Goal: Information Seeking & Learning: Learn about a topic

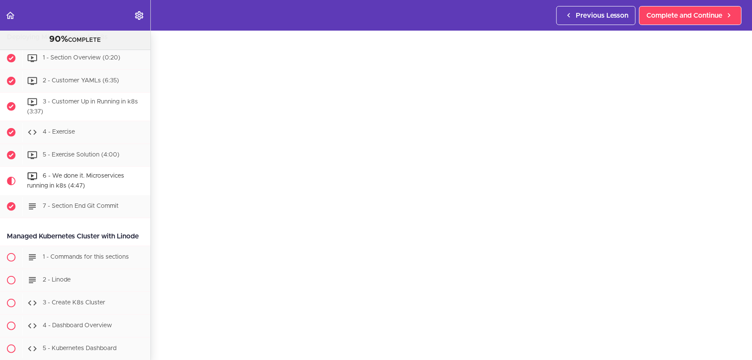
scroll to position [3479, 0]
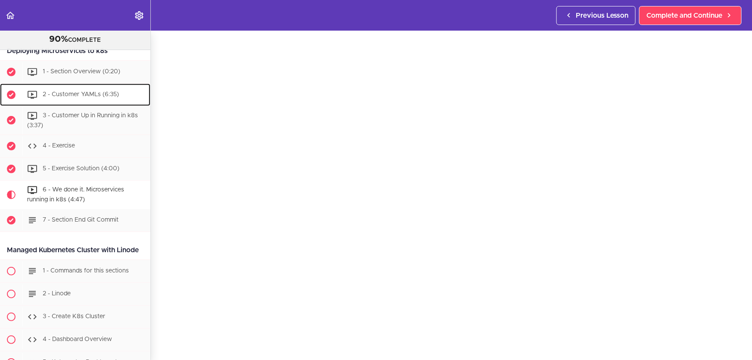
click at [121, 104] on div "2 - Customer YAMLs (6:35)" at bounding box center [86, 94] width 128 height 19
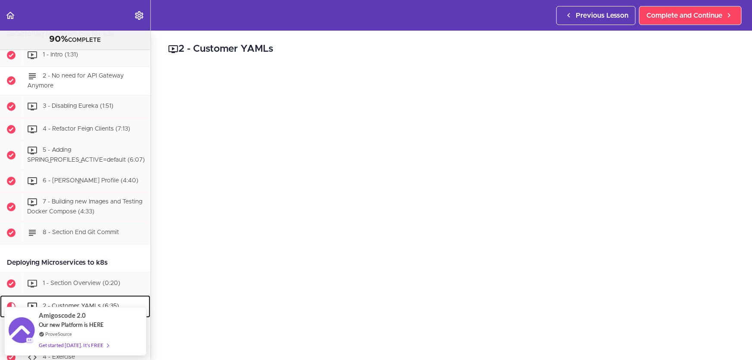
scroll to position [3264, 0]
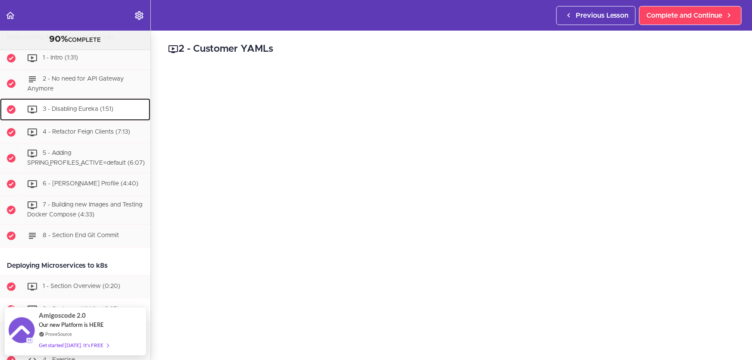
click at [93, 112] on span "3 - Disabling Eureka (1:51)" at bounding box center [78, 109] width 71 height 6
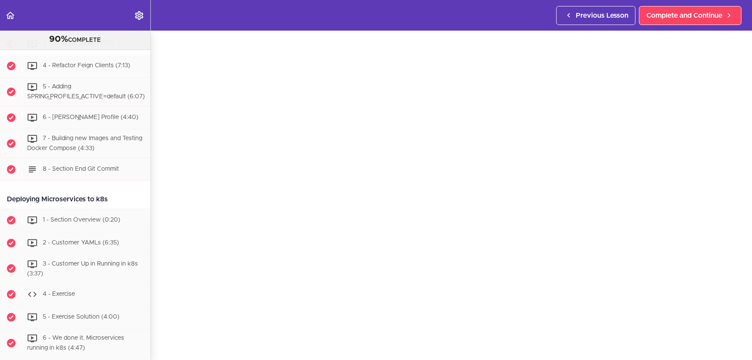
scroll to position [39, 0]
click at [93, 69] on span "4 - Refactor Feign Clients (7:13)" at bounding box center [86, 66] width 87 height 6
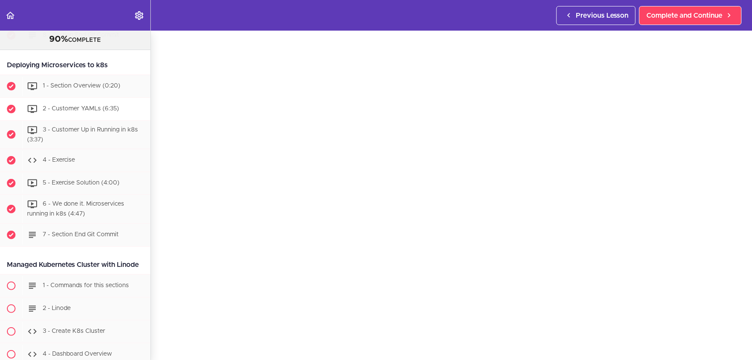
scroll to position [3470, 0]
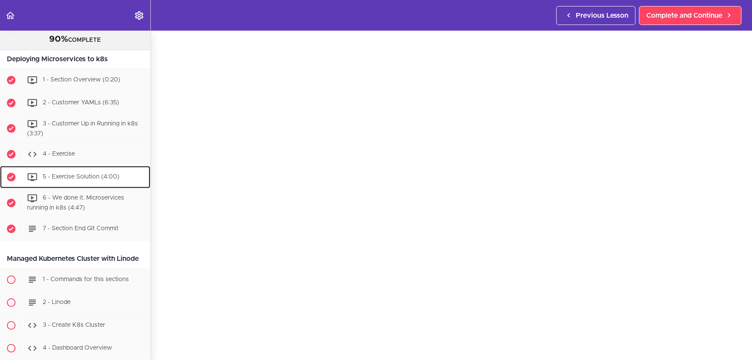
click at [106, 180] on span "5 - Exercise Solution (4:00)" at bounding box center [81, 177] width 77 height 6
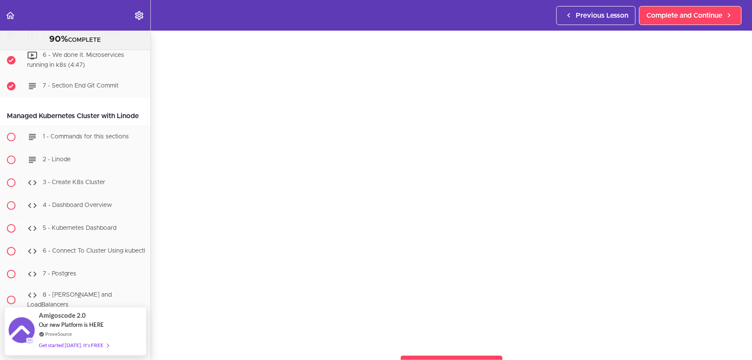
scroll to position [39, 0]
